Goal: Browse casually: Explore the website without a specific task or goal

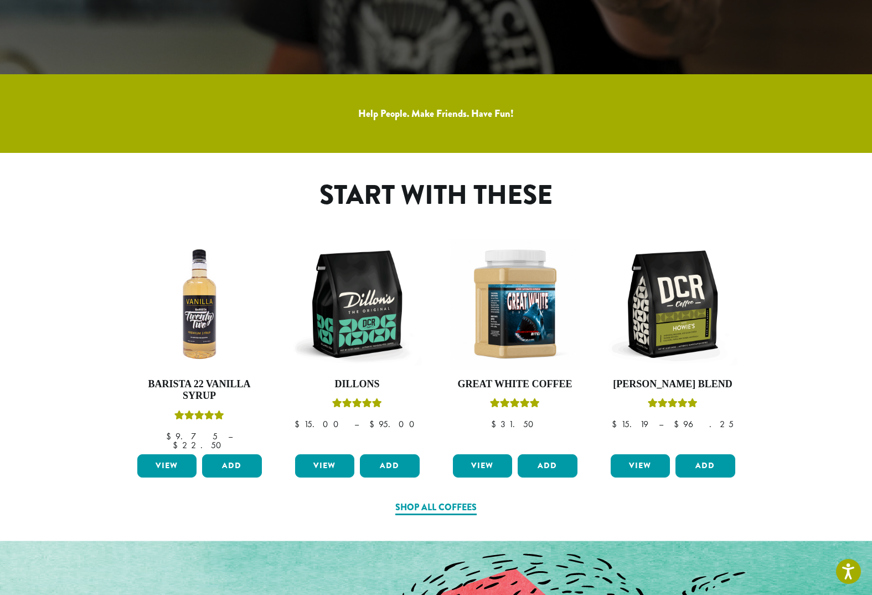
scroll to position [554, 0]
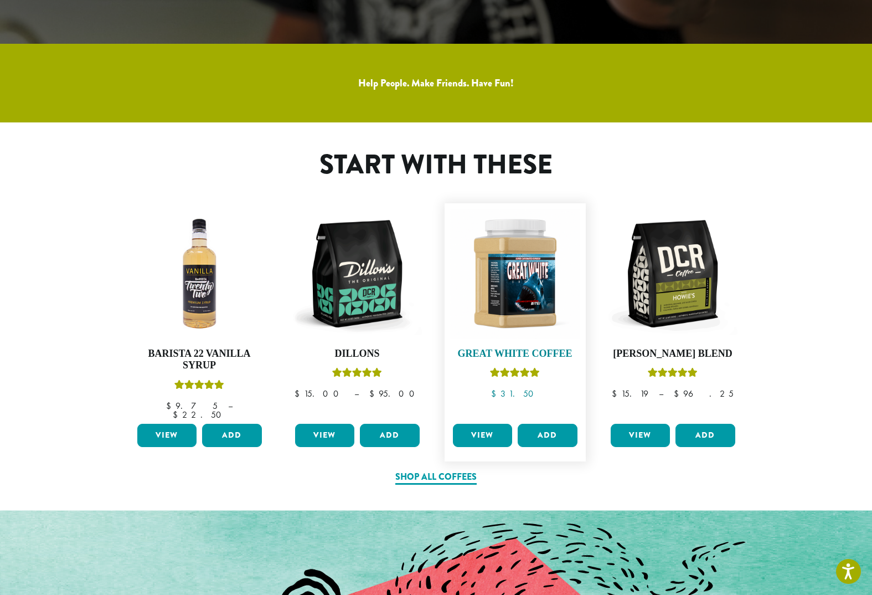
click at [525, 301] on img at bounding box center [515, 274] width 130 height 130
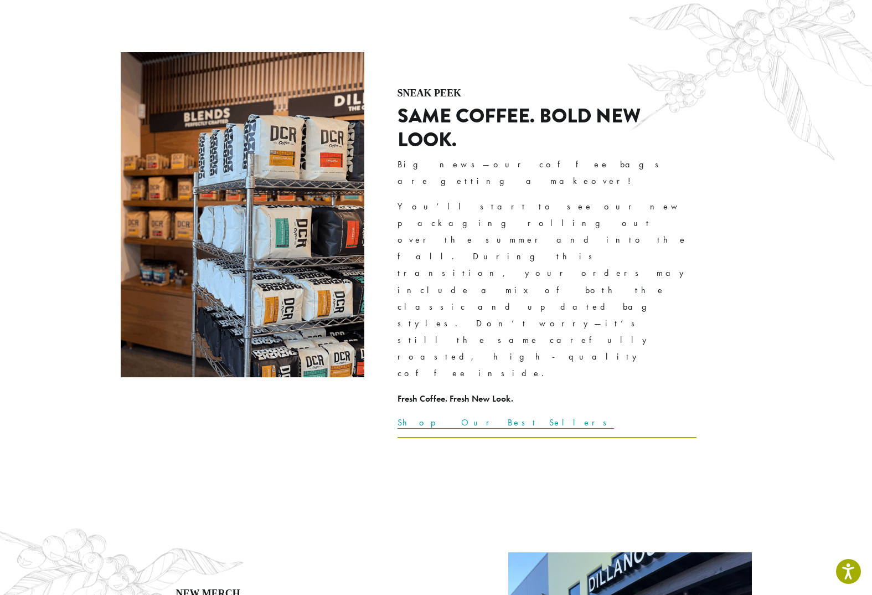
scroll to position [1661, 0]
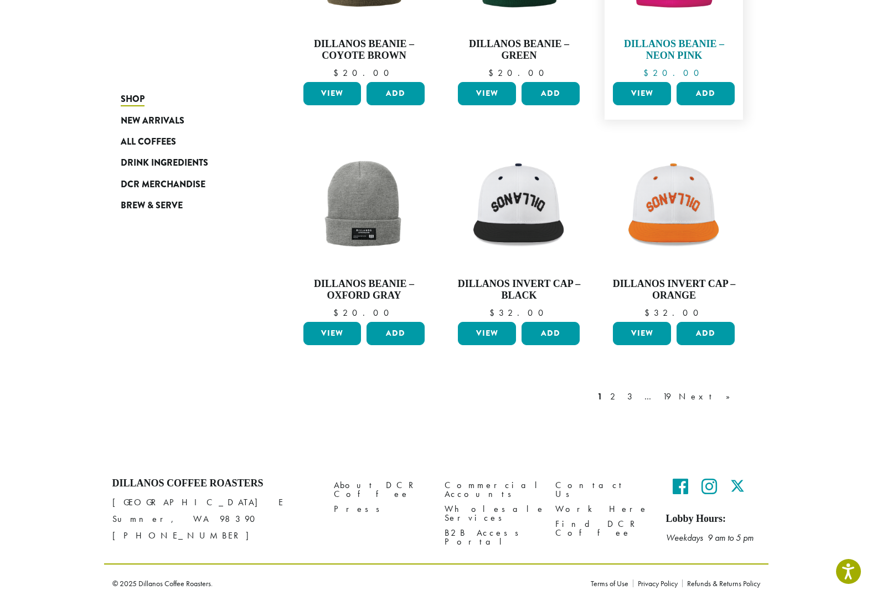
scroll to position [778, 0]
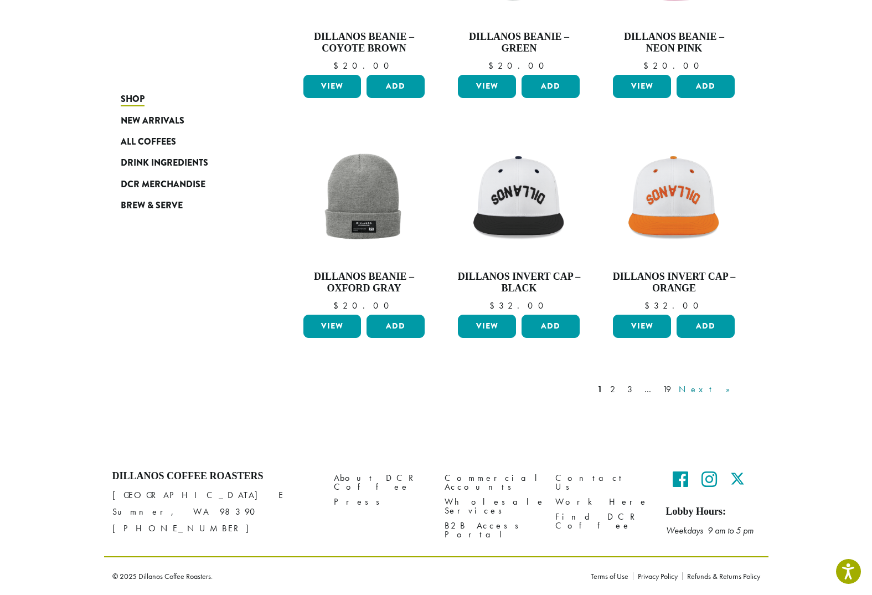
click at [728, 390] on link "Next »" at bounding box center [709, 389] width 64 height 13
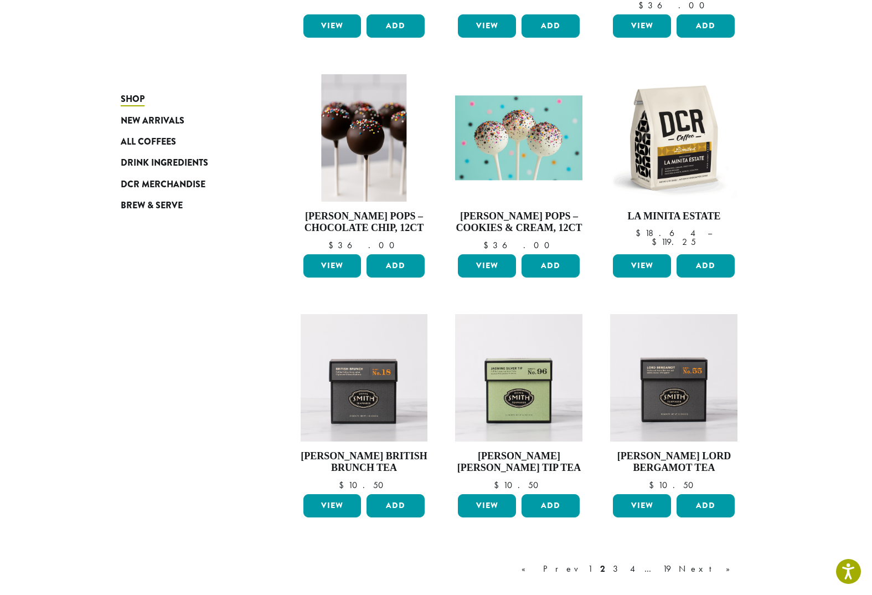
scroll to position [778, 0]
